Goal: Navigation & Orientation: Find specific page/section

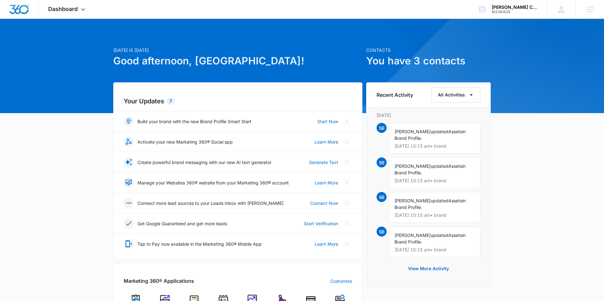
click at [70, 16] on div "Dashboard Apps Reputation Websites Forms CRM Email Social Payments POS Content …" at bounding box center [68, 9] width 58 height 19
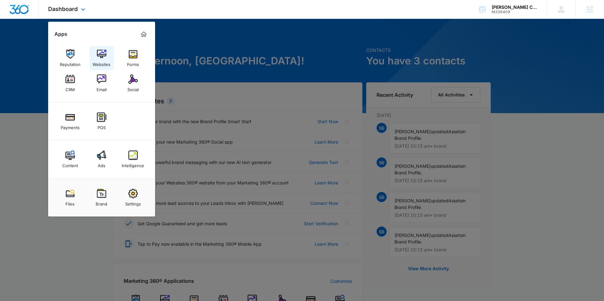
click at [104, 58] on img at bounding box center [101, 53] width 9 height 9
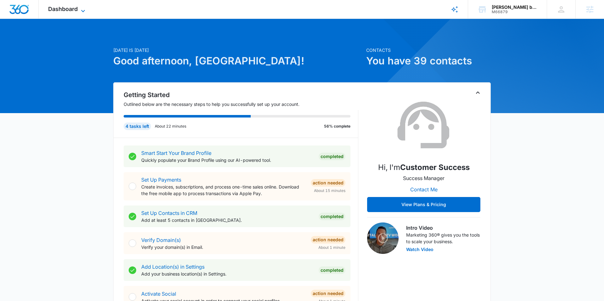
click at [83, 11] on icon at bounding box center [83, 11] width 4 height 2
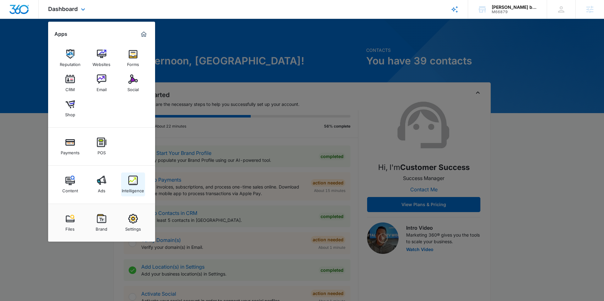
click at [134, 175] on link "Intelligence" at bounding box center [133, 185] width 24 height 24
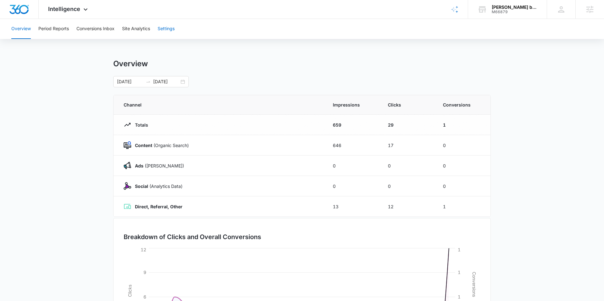
click at [170, 29] on button "Settings" at bounding box center [166, 29] width 17 height 20
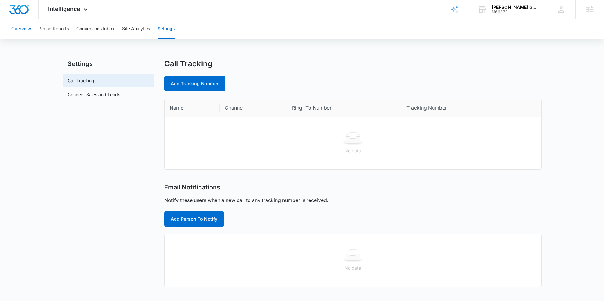
click at [28, 23] on button "Overview" at bounding box center [20, 29] width 19 height 20
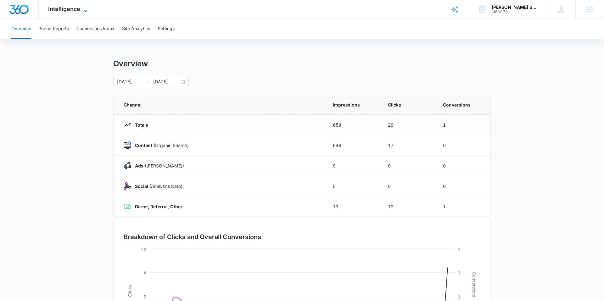
click at [86, 10] on icon at bounding box center [86, 11] width 8 height 8
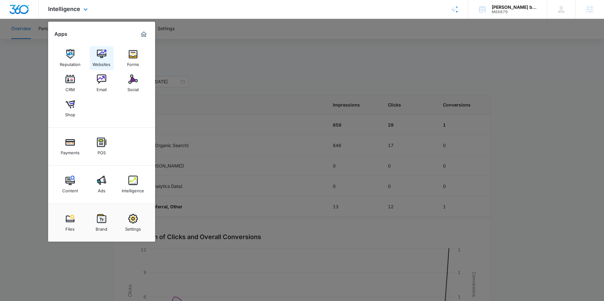
click at [102, 59] on div "Websites" at bounding box center [101, 63] width 18 height 8
